Goal: Information Seeking & Learning: Learn about a topic

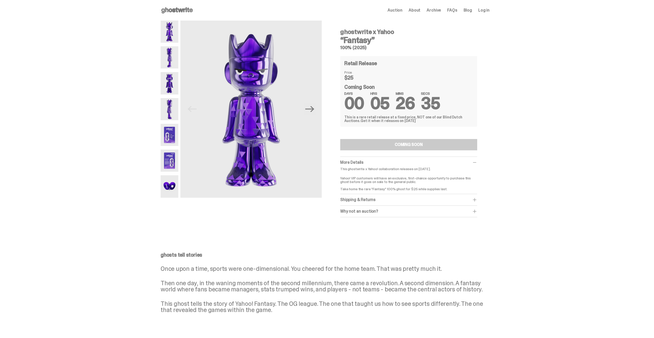
drag, startPoint x: 169, startPoint y: 80, endPoint x: 169, endPoint y: 83, distance: 3.1
click at [169, 80] on img at bounding box center [170, 83] width 18 height 22
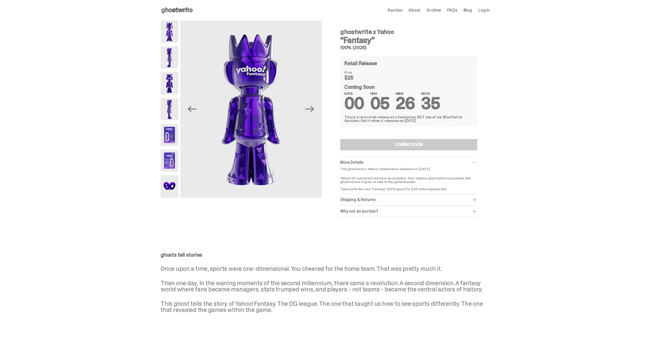
click at [177, 103] on img at bounding box center [170, 109] width 18 height 22
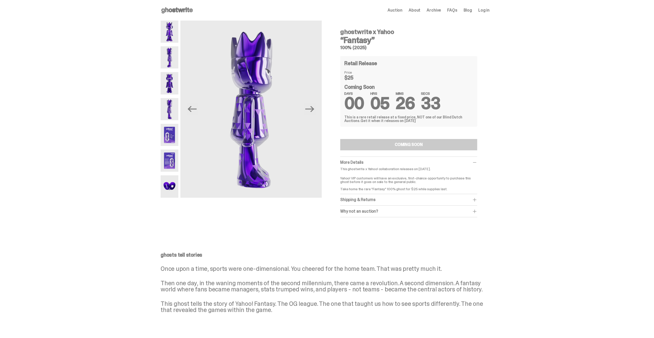
click at [176, 130] on img at bounding box center [170, 135] width 18 height 22
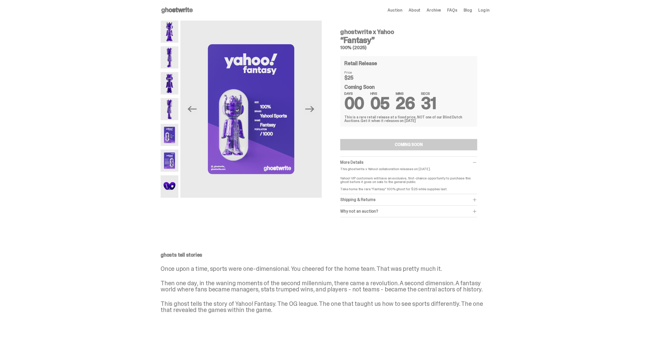
click at [173, 160] on img at bounding box center [170, 160] width 18 height 22
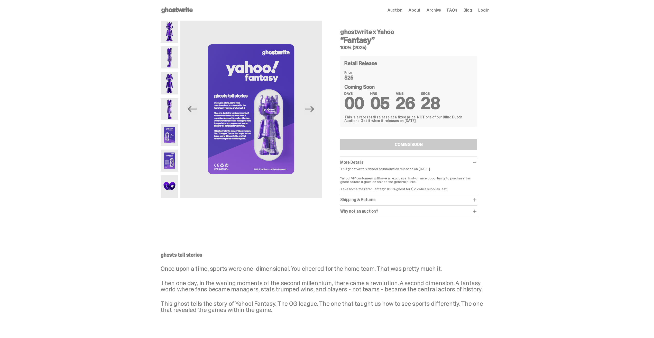
click at [173, 182] on img at bounding box center [170, 186] width 18 height 22
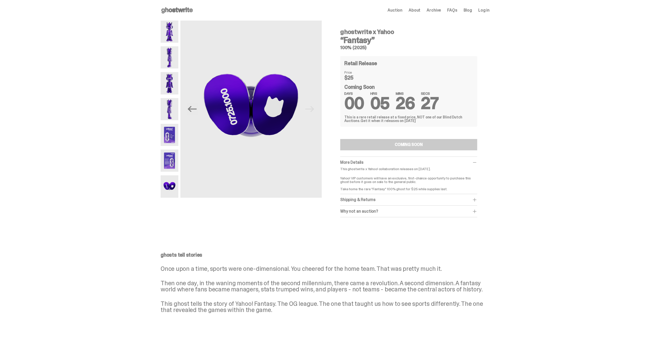
click at [172, 167] on img at bounding box center [170, 160] width 18 height 22
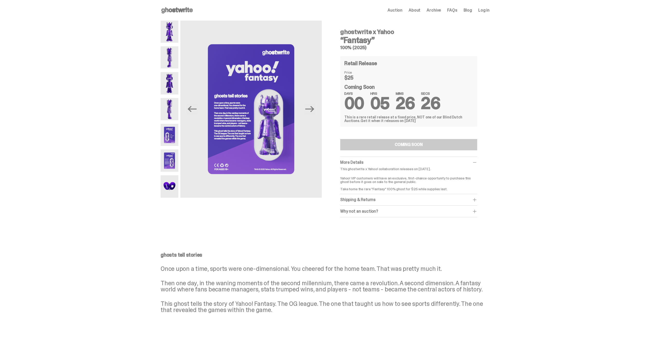
click at [168, 146] on div at bounding box center [170, 109] width 18 height 177
click at [171, 138] on img at bounding box center [170, 135] width 18 height 22
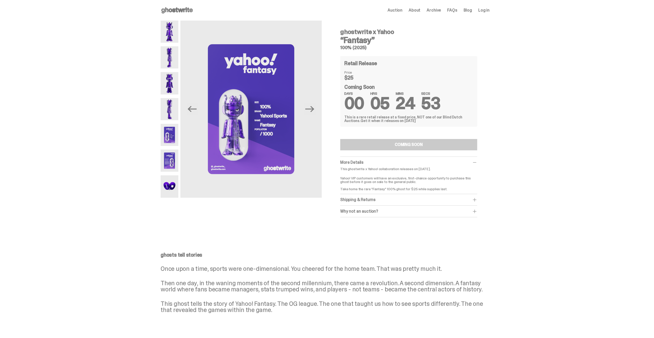
drag, startPoint x: 342, startPoint y: 171, endPoint x: 378, endPoint y: 174, distance: 35.8
click at [378, 174] on div "This ghostwrite x Yahoo! collaboration releases on September 1, 2025. Yahoo! VI…" at bounding box center [408, 179] width 137 height 24
drag, startPoint x: 396, startPoint y: 170, endPoint x: 403, endPoint y: 170, distance: 6.9
click at [403, 170] on p "This ghostwrite x Yahoo! collaboration releases on [DATE]." at bounding box center [408, 169] width 137 height 4
drag, startPoint x: 375, startPoint y: 183, endPoint x: 369, endPoint y: 183, distance: 6.2
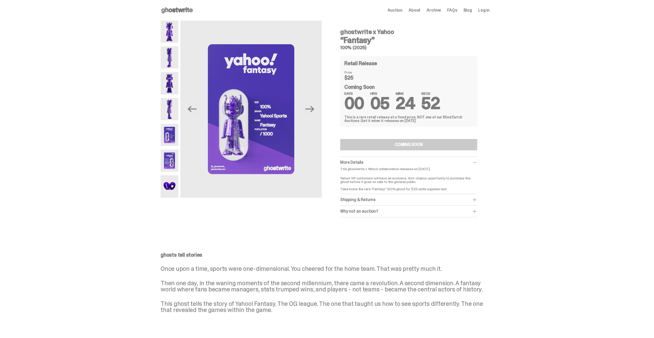
click at [374, 183] on p "Yahoo! VIP customers will have an exclusive, first-chance opportunity to purcha…" at bounding box center [408, 182] width 137 height 18
click at [360, 179] on p "Yahoo! VIP customers will have an exclusive, first-chance opportunity to purcha…" at bounding box center [408, 182] width 137 height 18
click at [173, 186] on img at bounding box center [170, 186] width 18 height 22
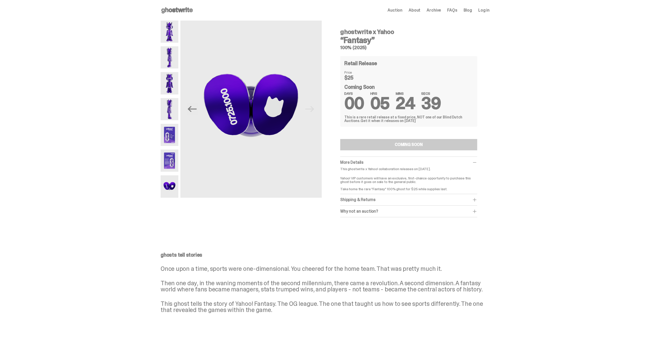
click at [170, 161] on img at bounding box center [170, 160] width 18 height 22
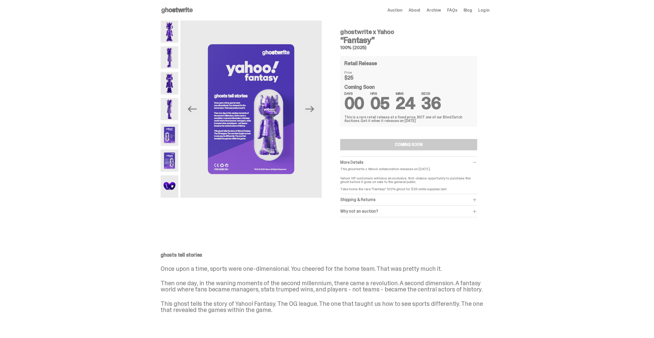
click at [169, 137] on img at bounding box center [170, 135] width 18 height 22
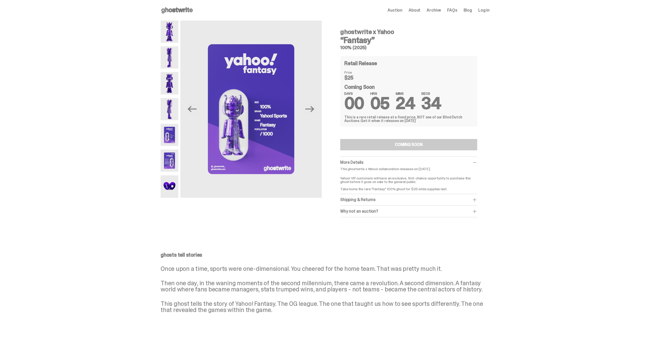
click at [171, 112] on img at bounding box center [170, 109] width 18 height 22
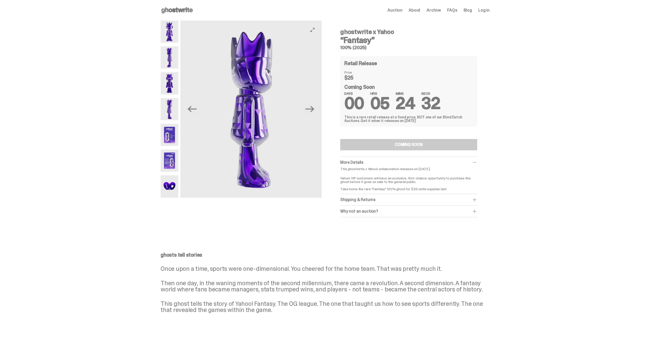
click at [201, 111] on img at bounding box center [250, 109] width 141 height 177
click at [197, 112] on icon "Previous" at bounding box center [192, 108] width 9 height 9
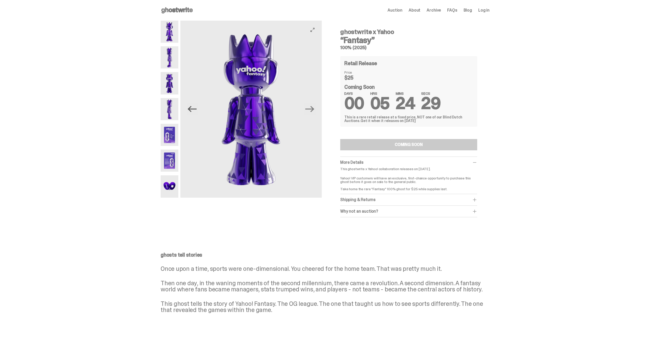
click at [197, 113] on icon "Previous" at bounding box center [192, 108] width 9 height 9
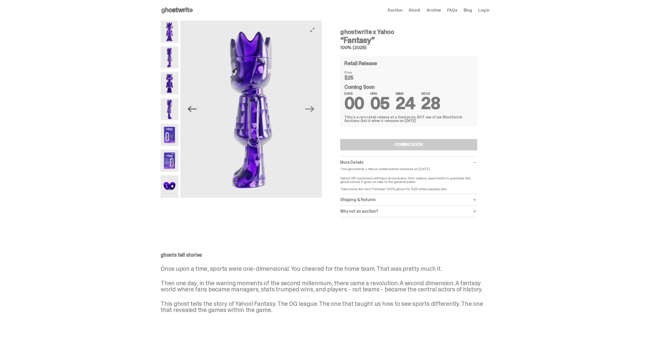
click at [197, 113] on icon "Previous" at bounding box center [192, 108] width 9 height 9
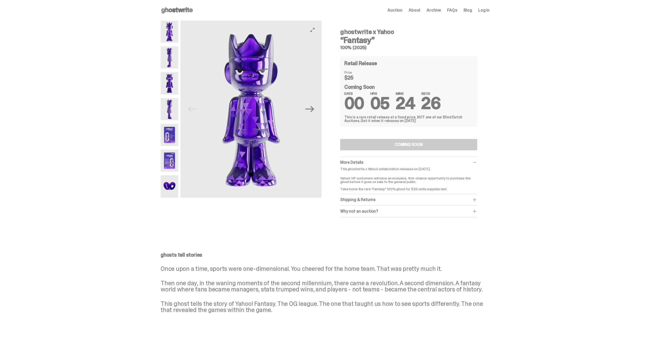
click at [197, 113] on img at bounding box center [250, 109] width 141 height 177
click at [310, 115] on img at bounding box center [250, 109] width 141 height 177
click at [314, 114] on button "Next" at bounding box center [309, 108] width 11 height 11
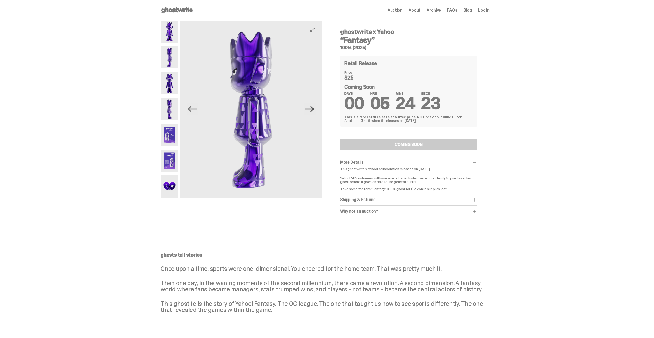
click at [314, 113] on icon "Next" at bounding box center [309, 108] width 9 height 9
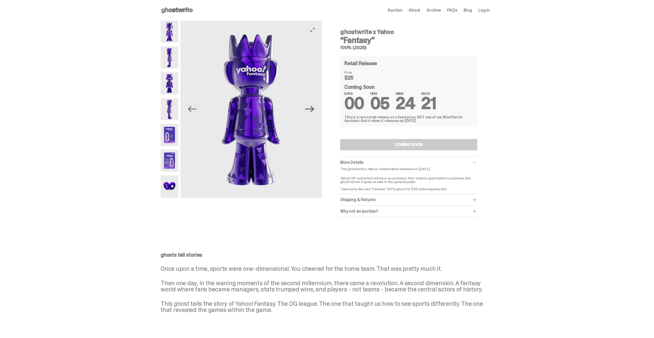
click at [314, 113] on icon "Next" at bounding box center [309, 108] width 9 height 9
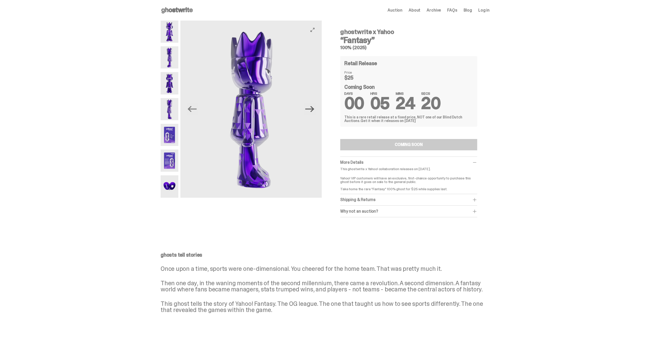
click at [314, 113] on icon "Next" at bounding box center [309, 108] width 9 height 9
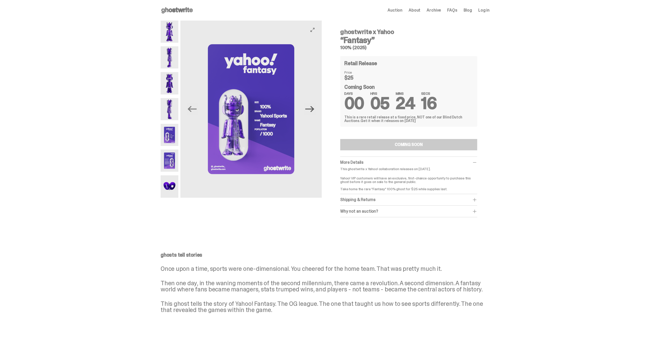
click at [314, 113] on icon "Next" at bounding box center [309, 108] width 9 height 9
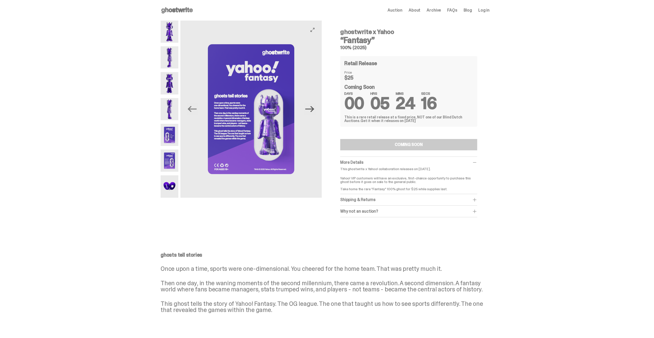
click at [314, 113] on icon "Next" at bounding box center [309, 108] width 9 height 9
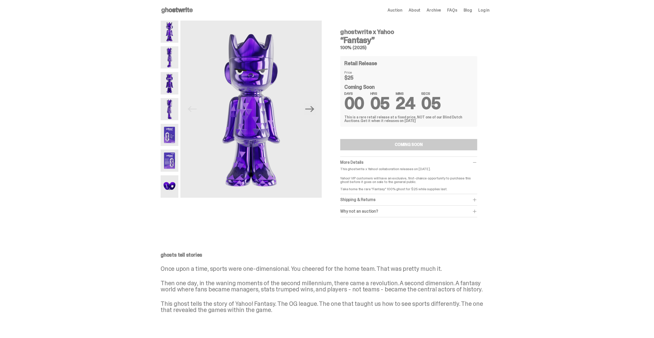
click at [417, 12] on span "About" at bounding box center [415, 10] width 12 height 4
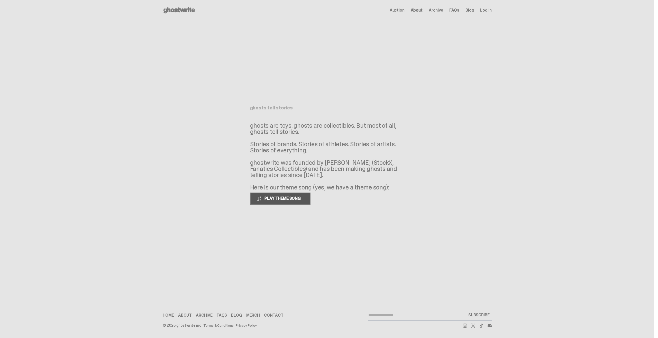
click at [290, 202] on button "PLAY THEME SONG" at bounding box center [280, 198] width 60 height 12
click at [275, 204] on button "PAUSE THEME SONG" at bounding box center [280, 198] width 60 height 12
